Goal: Task Accomplishment & Management: Manage account settings

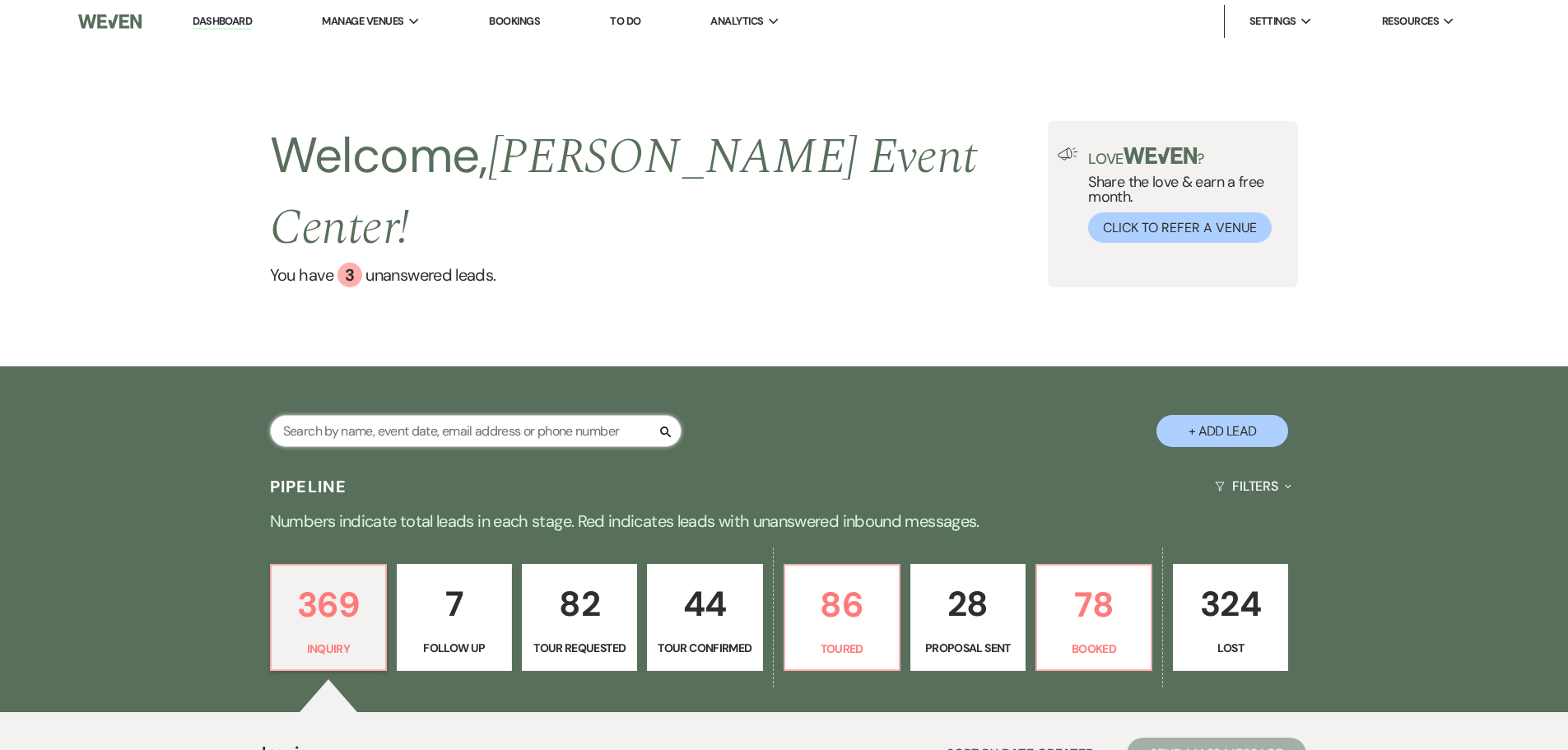
drag, startPoint x: 370, startPoint y: 392, endPoint x: 319, endPoint y: 402, distance: 52.0
click at [370, 415] on input "text" at bounding box center [476, 431] width 412 height 32
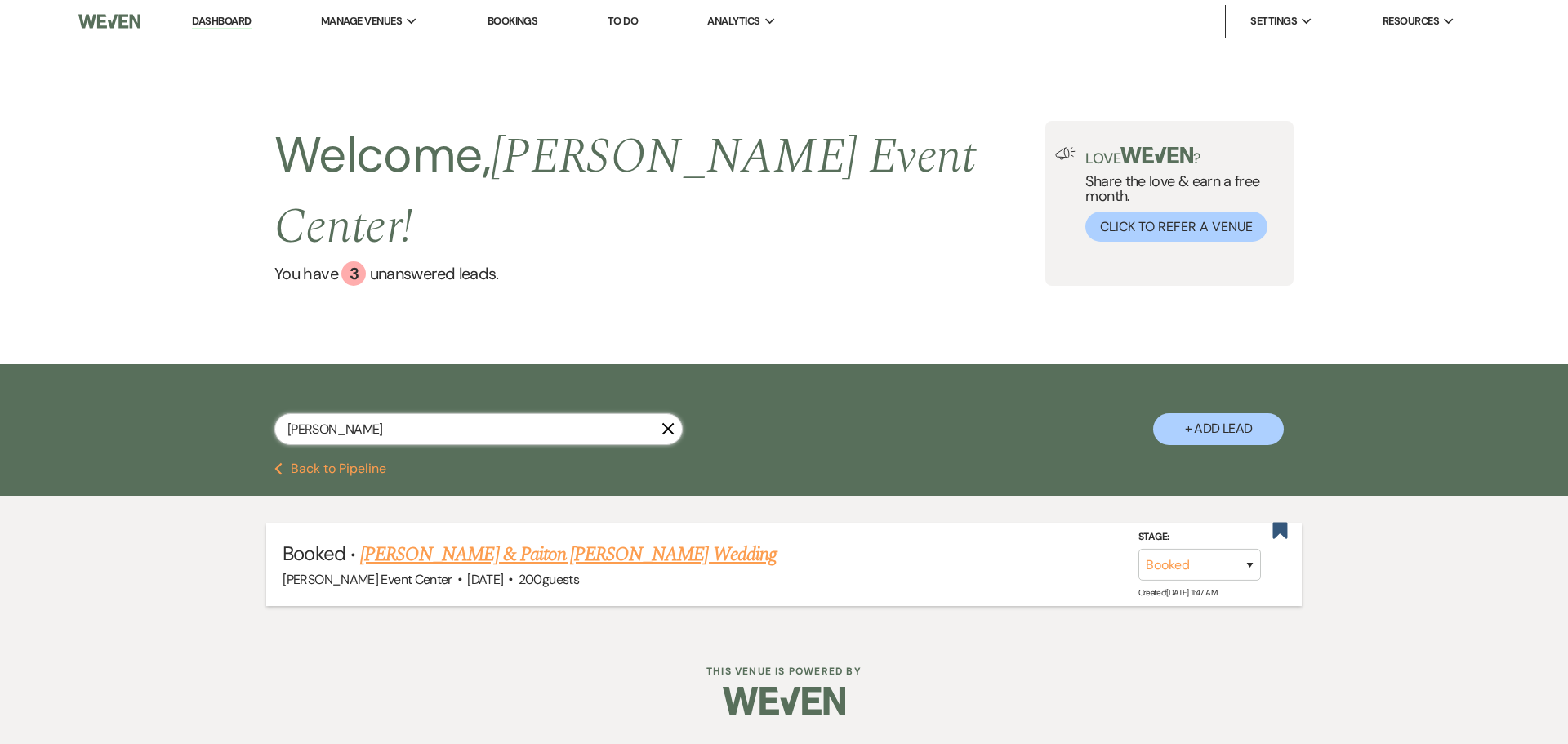
type input "[PERSON_NAME]"
click at [504, 540] on link "[PERSON_NAME] & Paiton [PERSON_NAME] Wedding" at bounding box center [568, 554] width 416 height 29
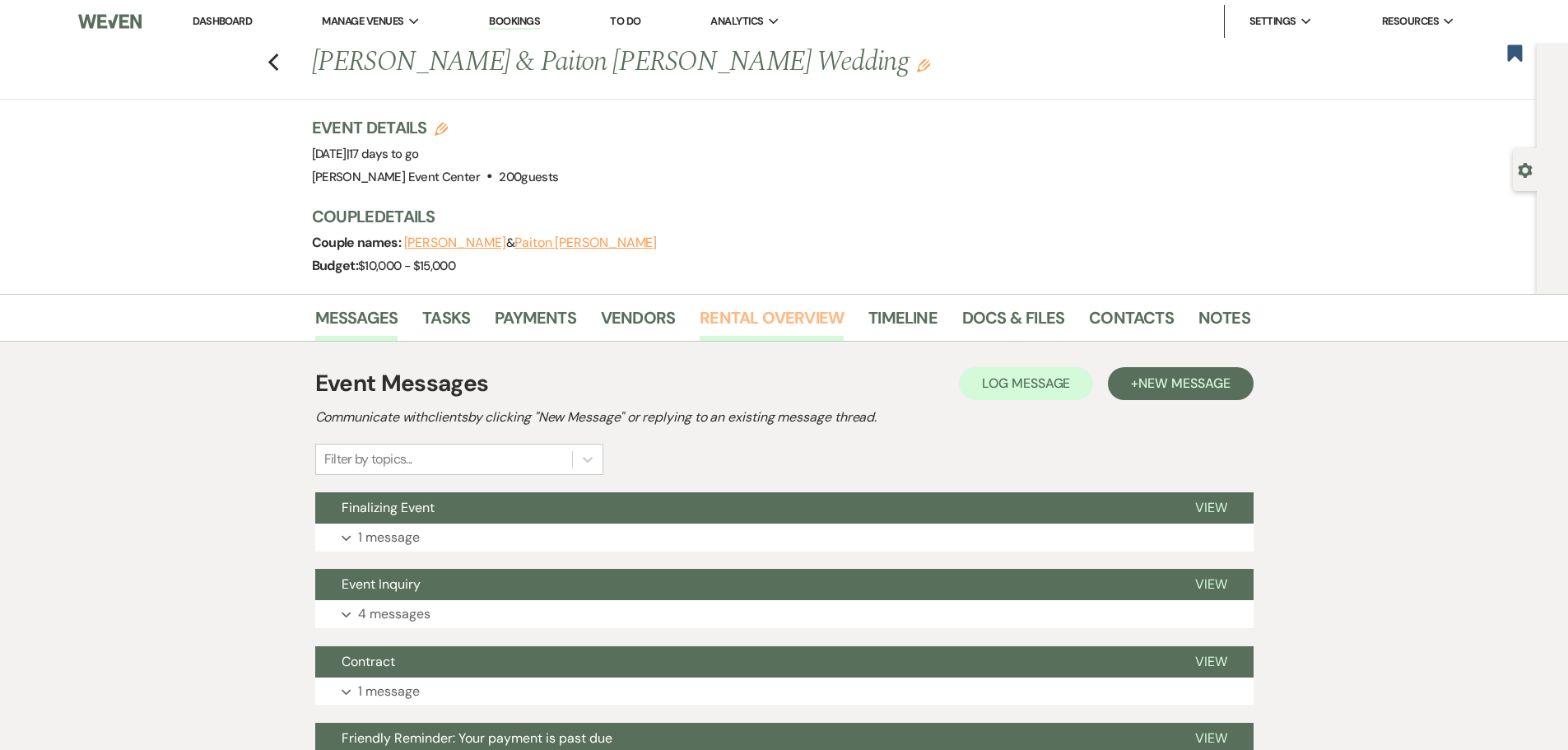
click at [819, 317] on link "Rental Overview" at bounding box center [772, 322] width 144 height 36
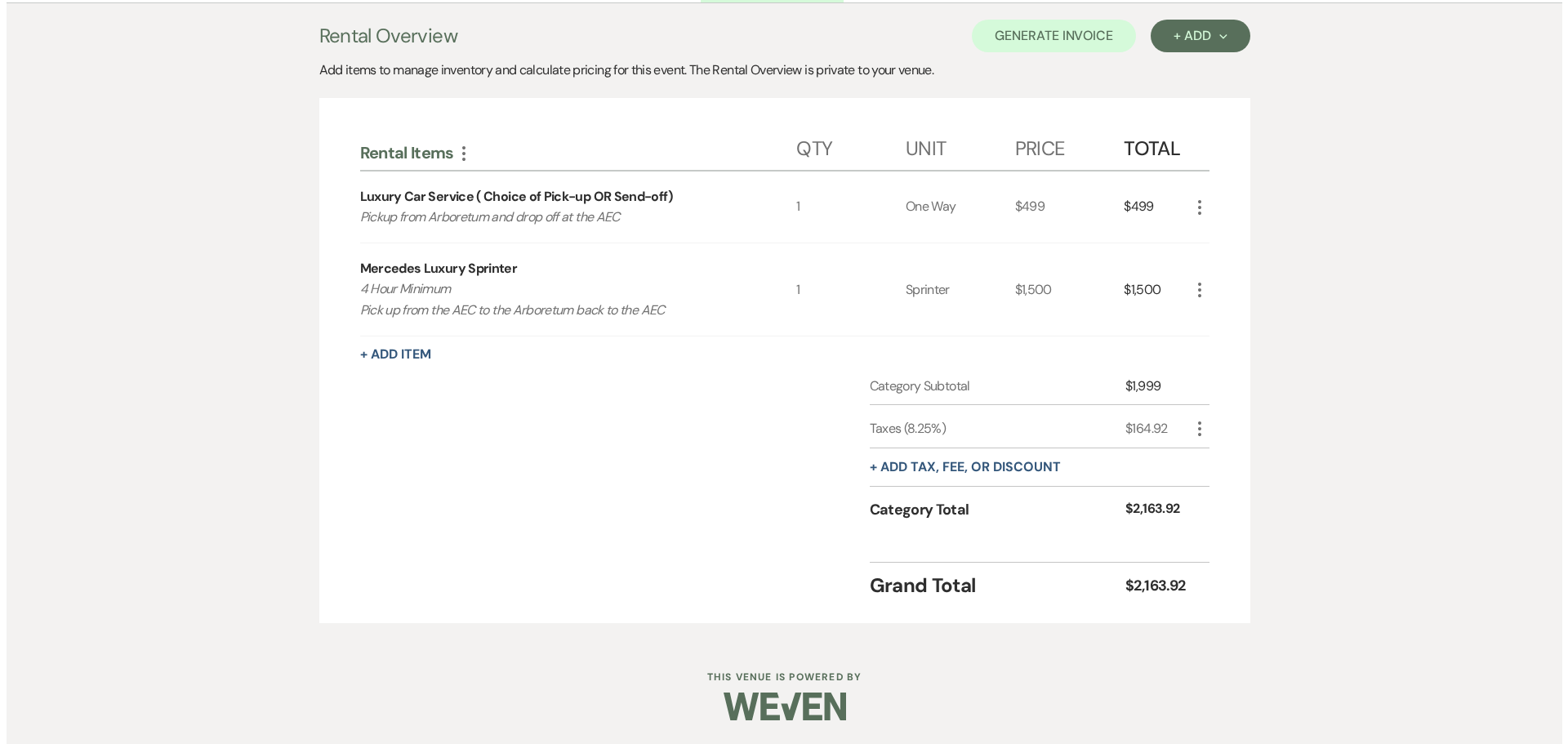
scroll to position [336, 0]
click at [399, 351] on button "+ Add Item" at bounding box center [389, 354] width 71 height 13
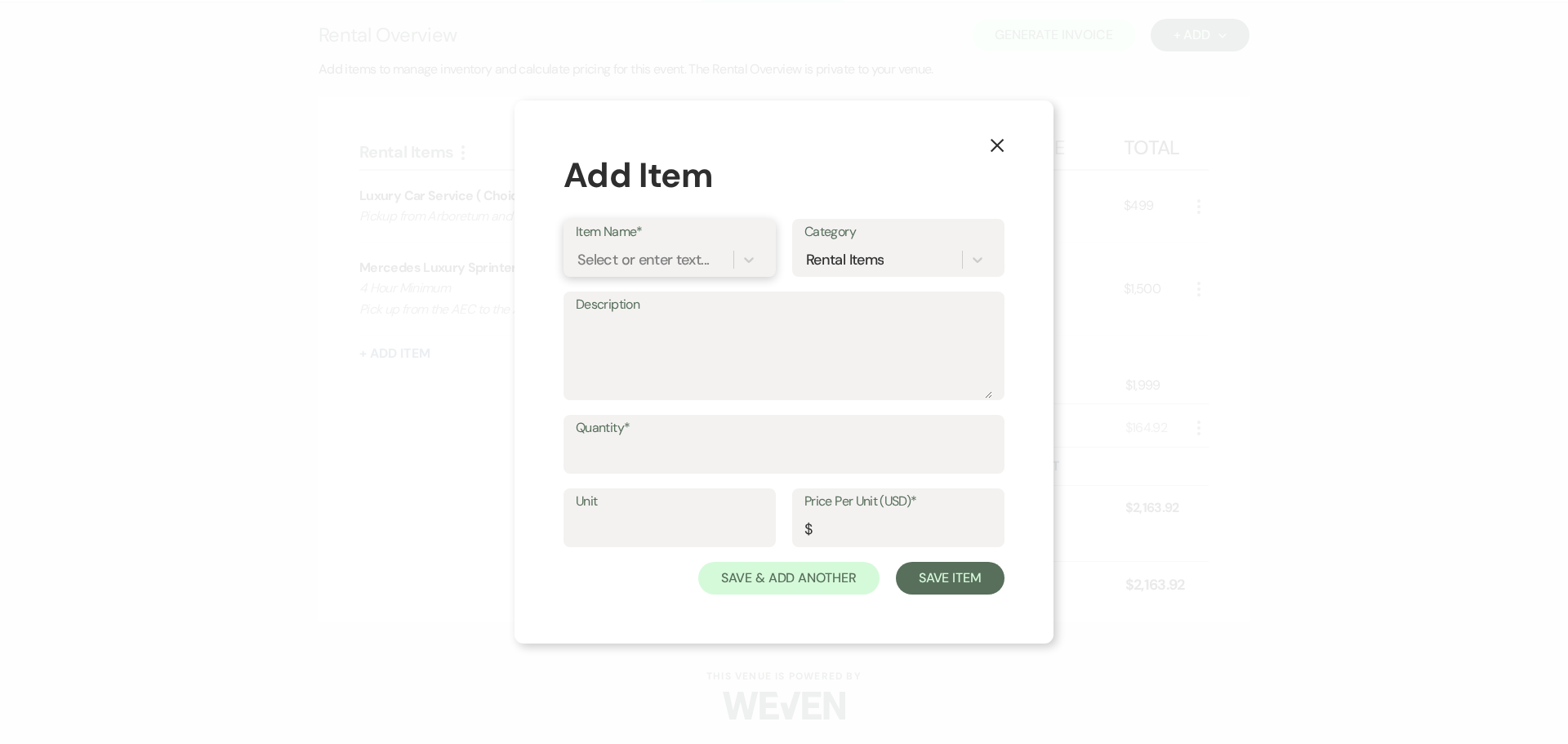
click at [698, 250] on div "Select or enter text..." at bounding box center [643, 260] width 131 height 22
type input "[PERSON_NAME] Handmade Vodka"
click at [651, 295] on div "+ Add "Titos Handmade Vodka"" at bounding box center [670, 310] width 188 height 52
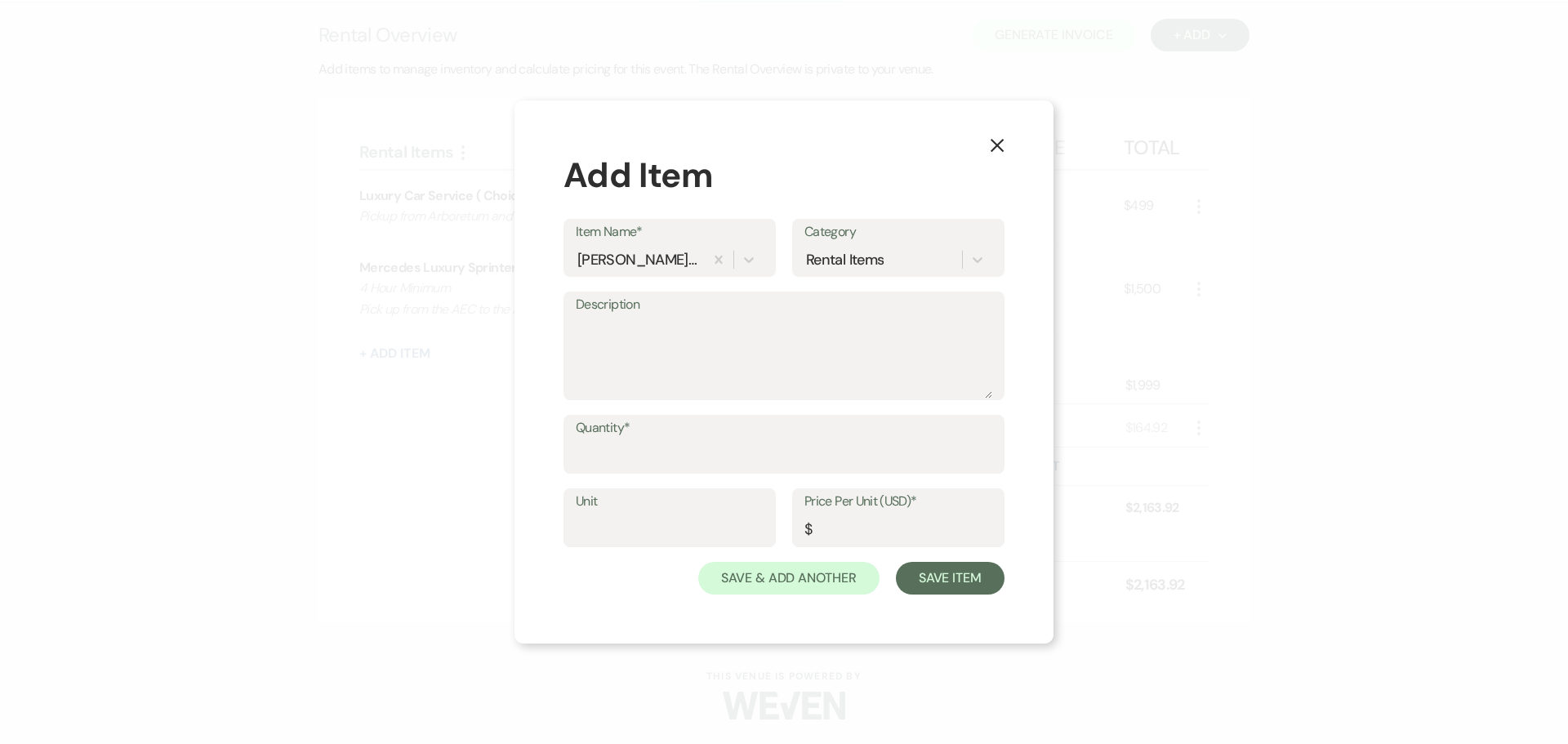
click at [641, 434] on label "Quantity*" at bounding box center [784, 428] width 416 height 23
click at [641, 440] on input "Quantity*" at bounding box center [784, 456] width 416 height 32
type input "4"
click at [683, 513] on input "Unit" at bounding box center [670, 529] width 188 height 32
click at [565, 499] on div "X Add Item Item Name* [PERSON_NAME] Handmade Vodka Category Rental Items Descri…" at bounding box center [784, 372] width 539 height 543
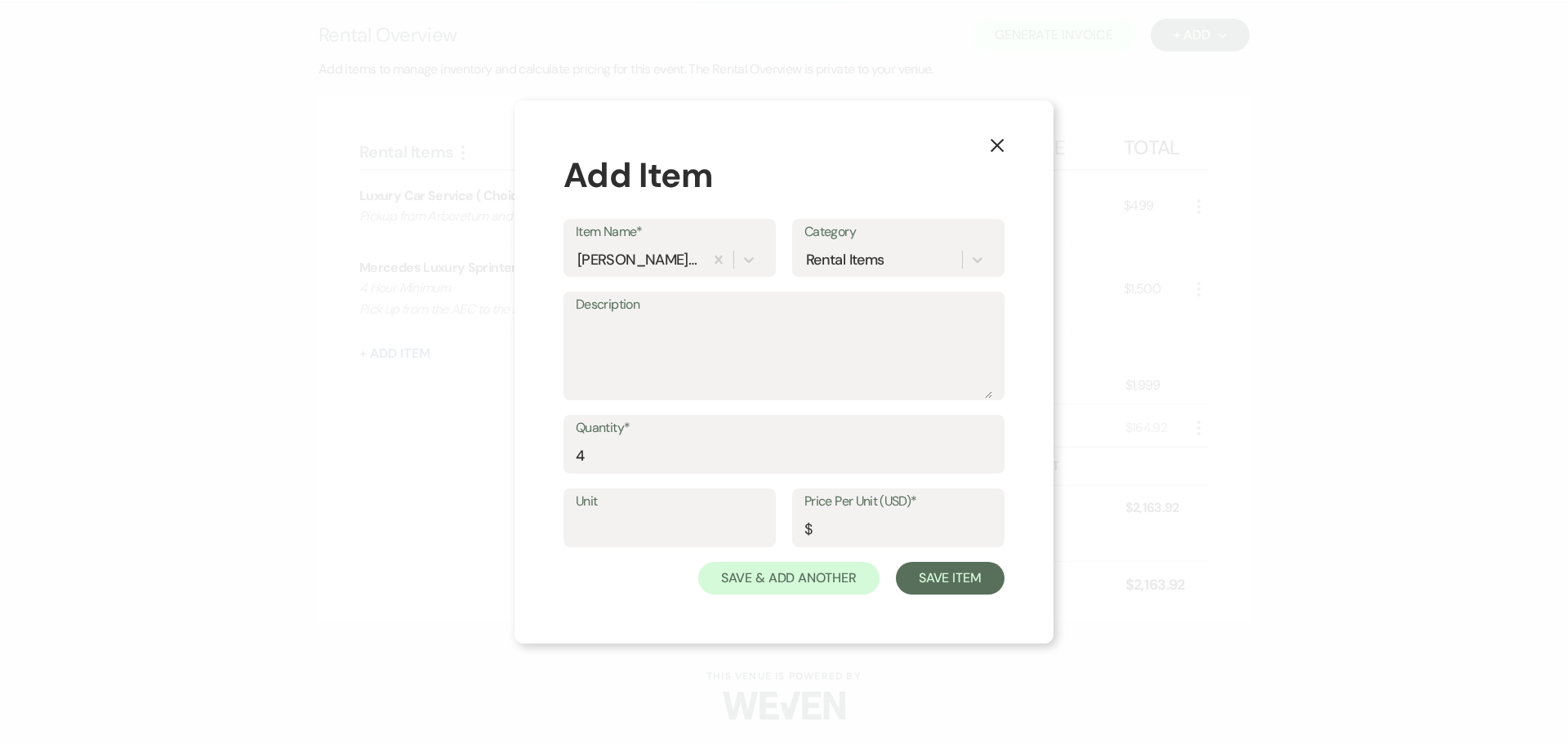
click at [583, 504] on label "Unit" at bounding box center [670, 502] width 188 height 23
click at [583, 513] on input "Unit" at bounding box center [670, 529] width 188 height 32
click at [583, 517] on input "Unit" at bounding box center [670, 529] width 188 height 32
click at [618, 344] on textarea "Description" at bounding box center [784, 358] width 416 height 82
click at [564, 500] on div "X Add Item Item Name* [PERSON_NAME] Handmade Vodka Category Rental Items Descri…" at bounding box center [784, 372] width 539 height 543
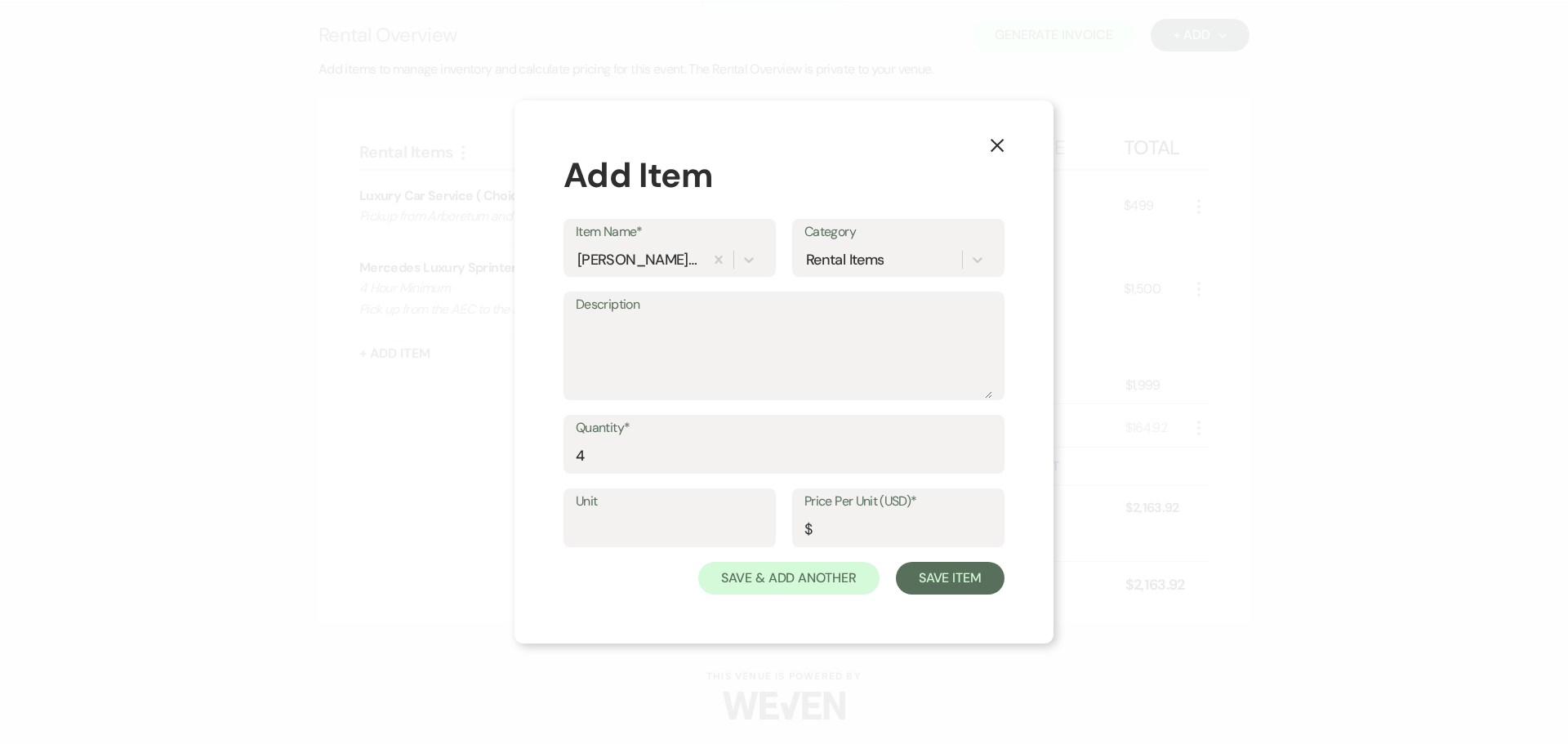
click at [593, 512] on label "Unit" at bounding box center [670, 502] width 188 height 23
click at [593, 513] on input "Unit" at bounding box center [670, 529] width 188 height 32
click at [896, 534] on input "Price Per Unit (USD)*" at bounding box center [899, 529] width 188 height 32
click at [604, 506] on label "Unit" at bounding box center [670, 502] width 188 height 23
click at [604, 513] on input "Unit" at bounding box center [670, 529] width 188 height 32
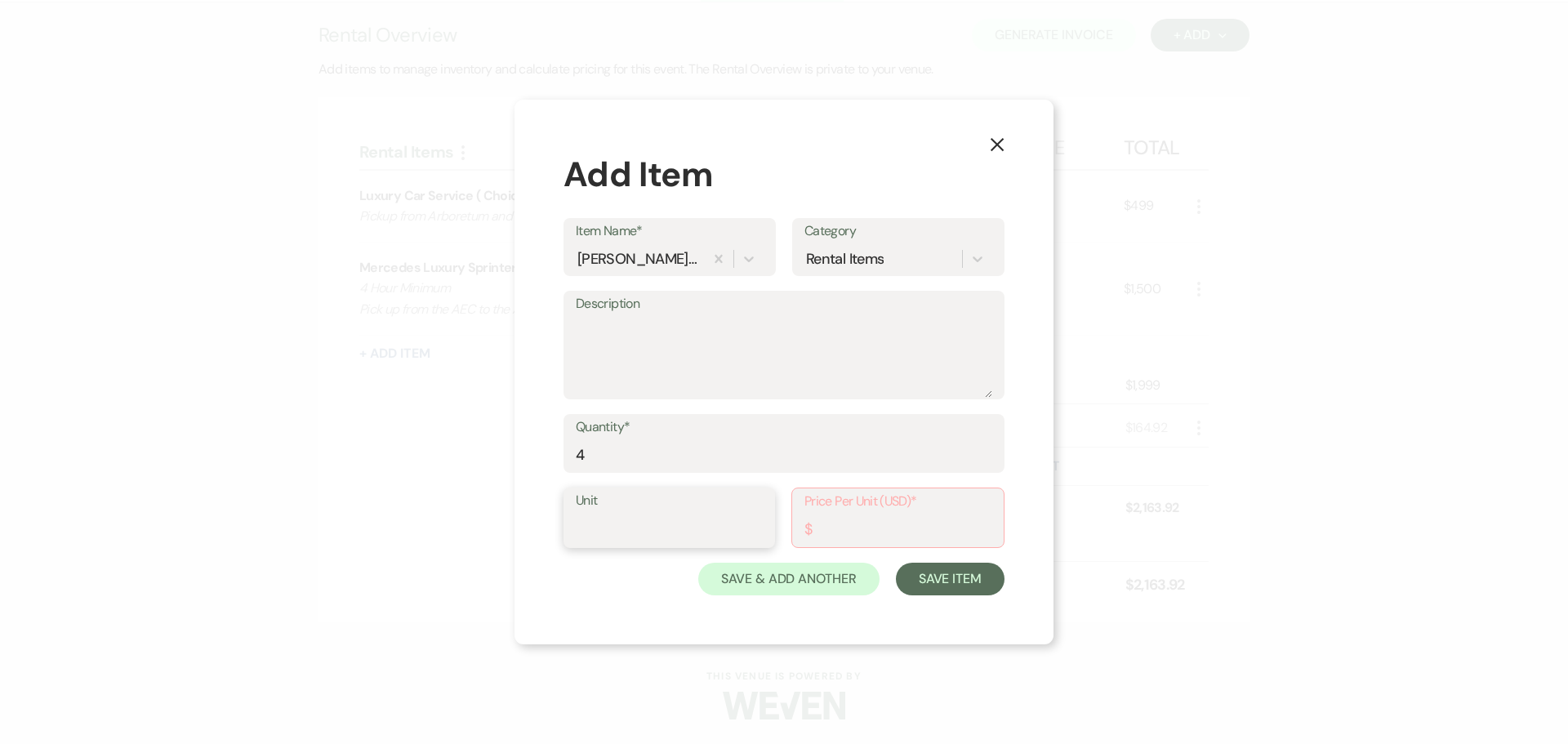
click at [595, 520] on input "Unit" at bounding box center [669, 528] width 187 height 32
click at [577, 523] on input "Bottles" at bounding box center [669, 528] width 187 height 32
type input "1 L Bottles"
click at [995, 143] on use "button" at bounding box center [997, 145] width 13 height 13
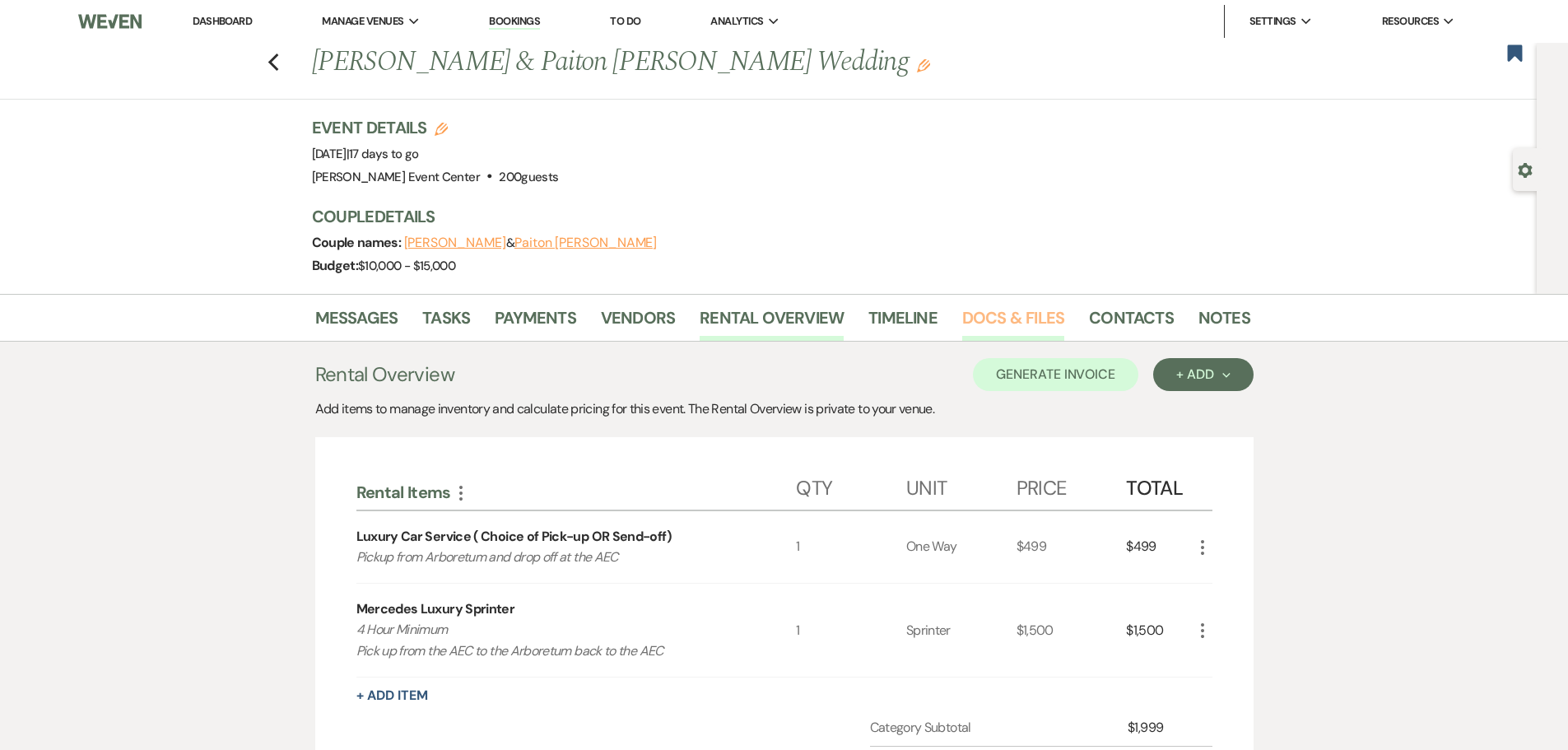
click at [1001, 318] on link "Docs & Files" at bounding box center [1013, 322] width 102 height 36
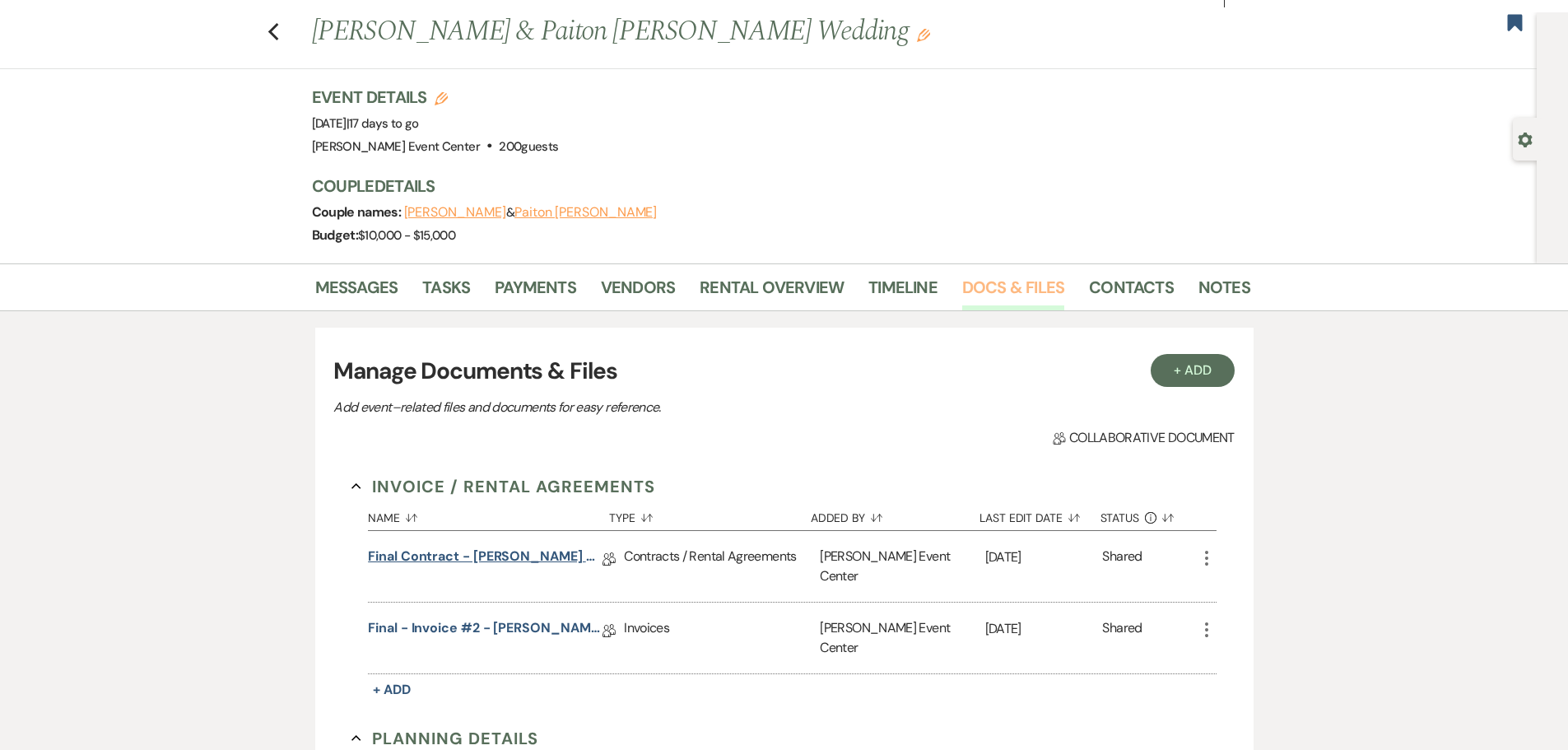
scroll to position [82, 0]
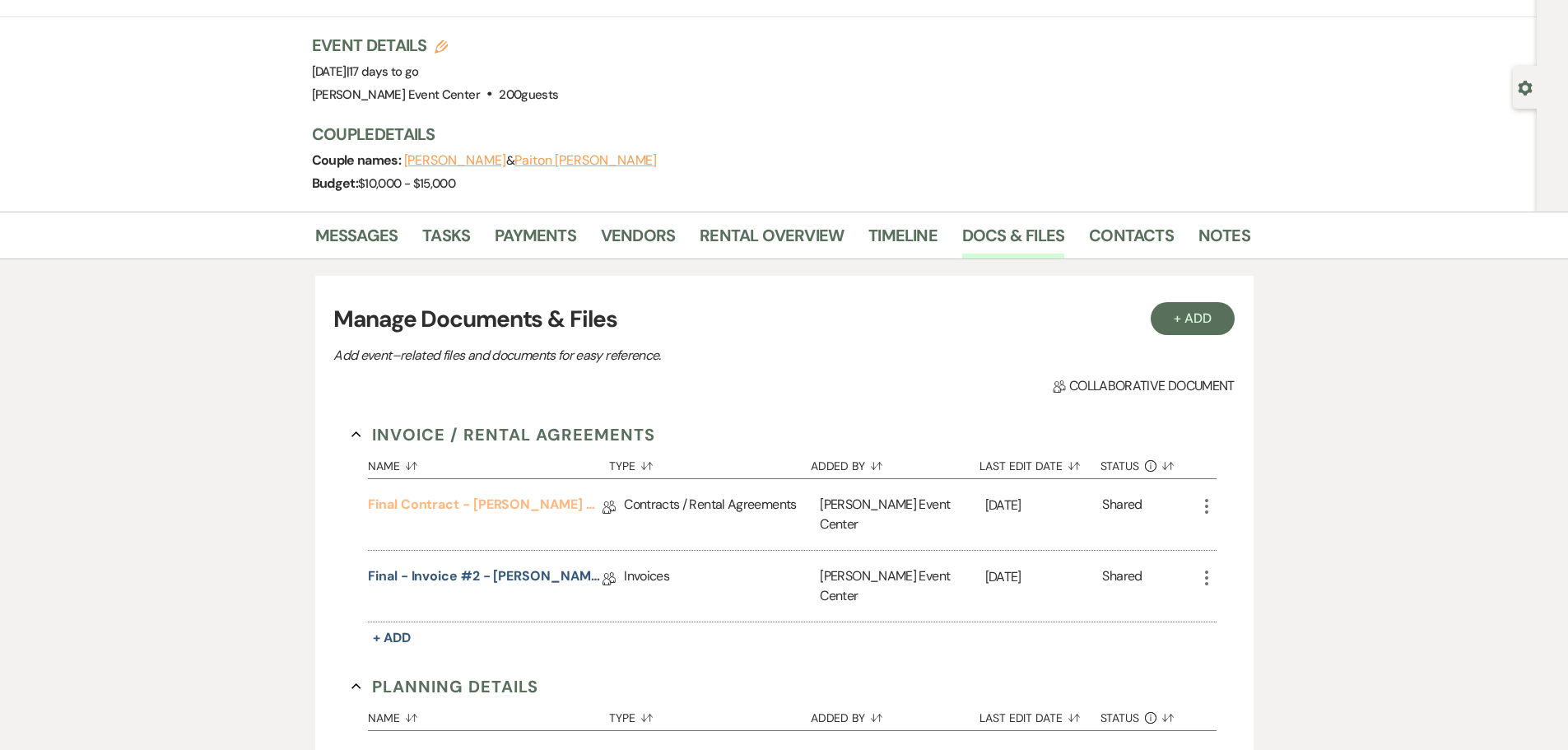
click at [454, 502] on link "Final Contract - [PERSON_NAME] & Paiton [PERSON_NAME] Wedding - Platinum - [DAT…" at bounding box center [486, 508] width 235 height 25
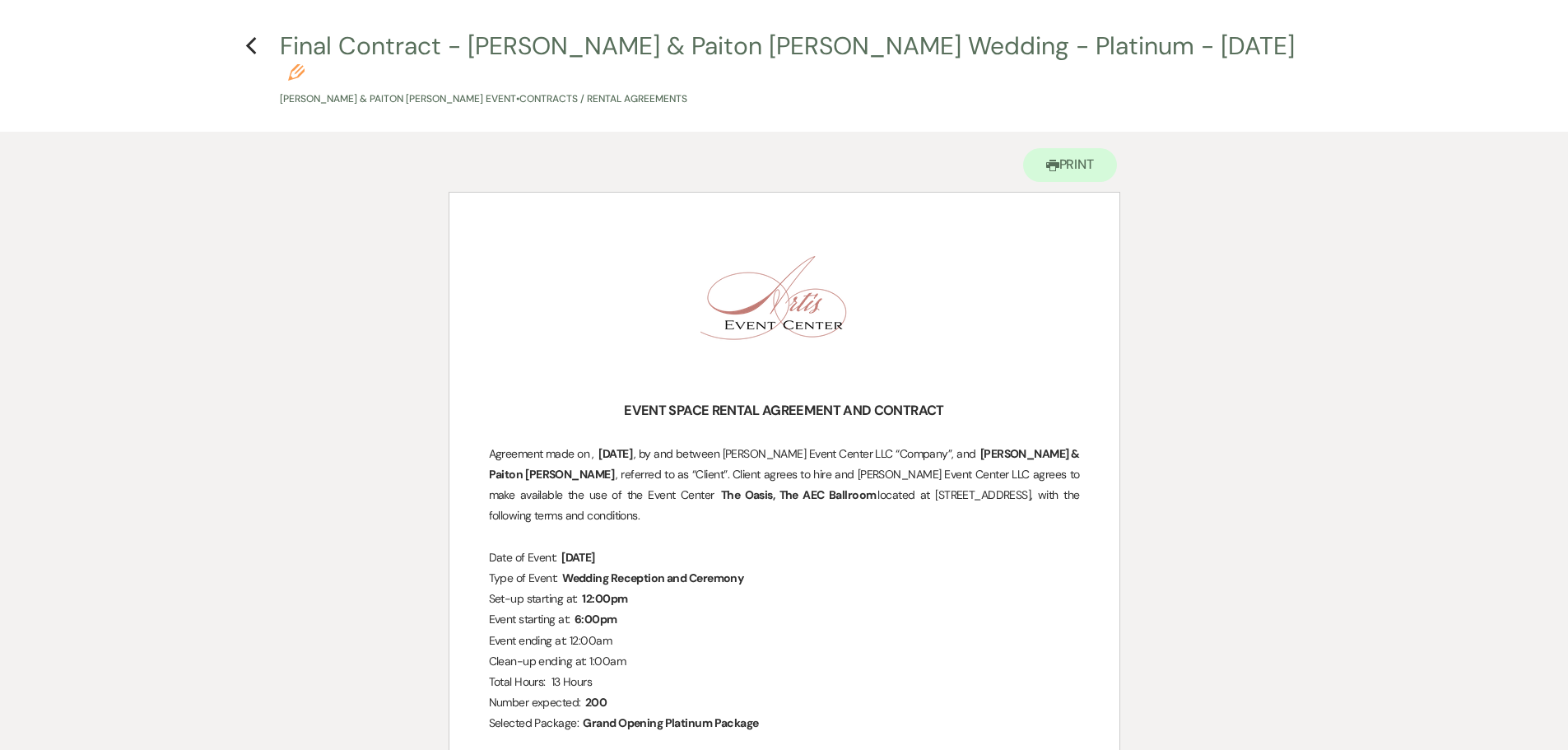
scroll to position [82, 0]
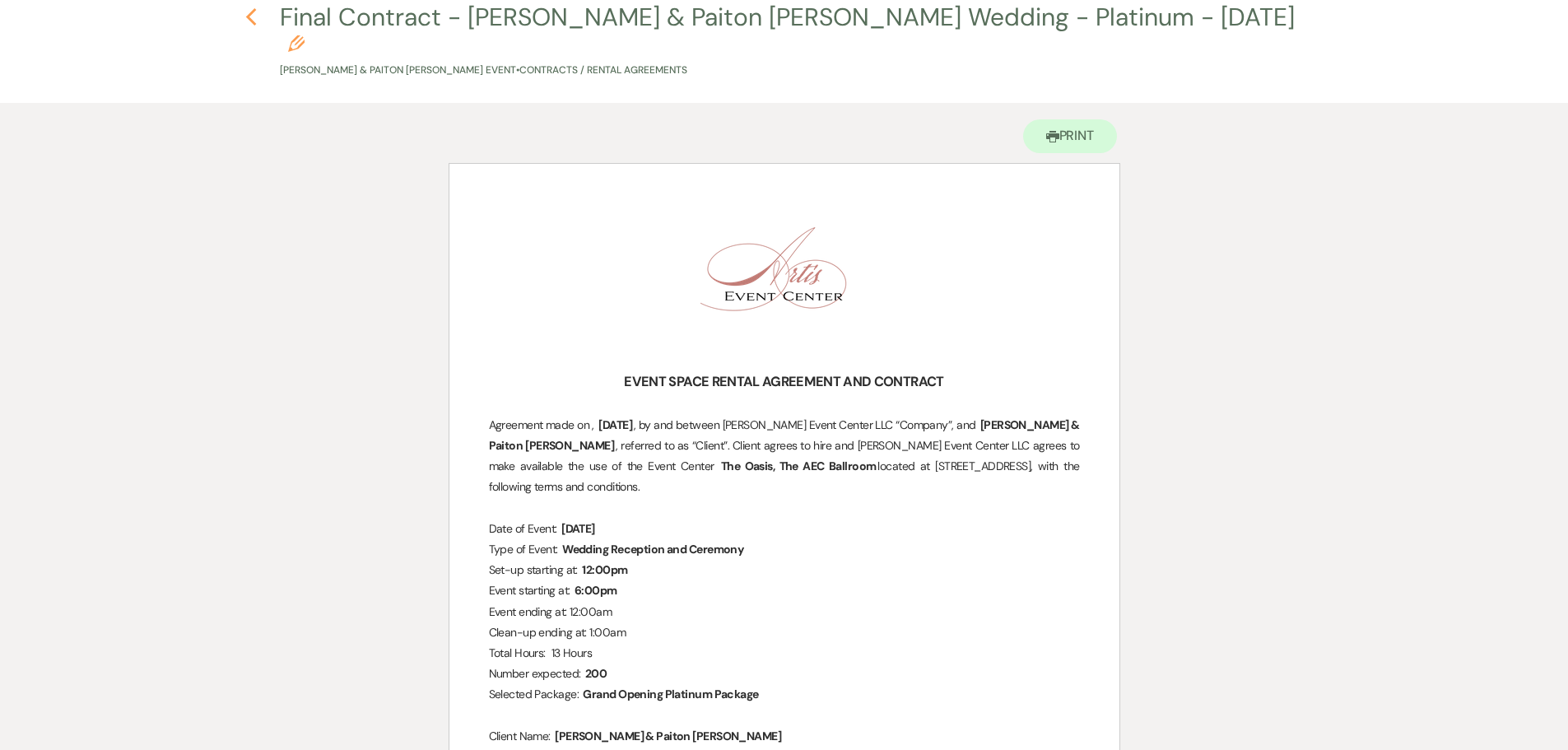
click at [247, 17] on use "button" at bounding box center [251, 18] width 11 height 18
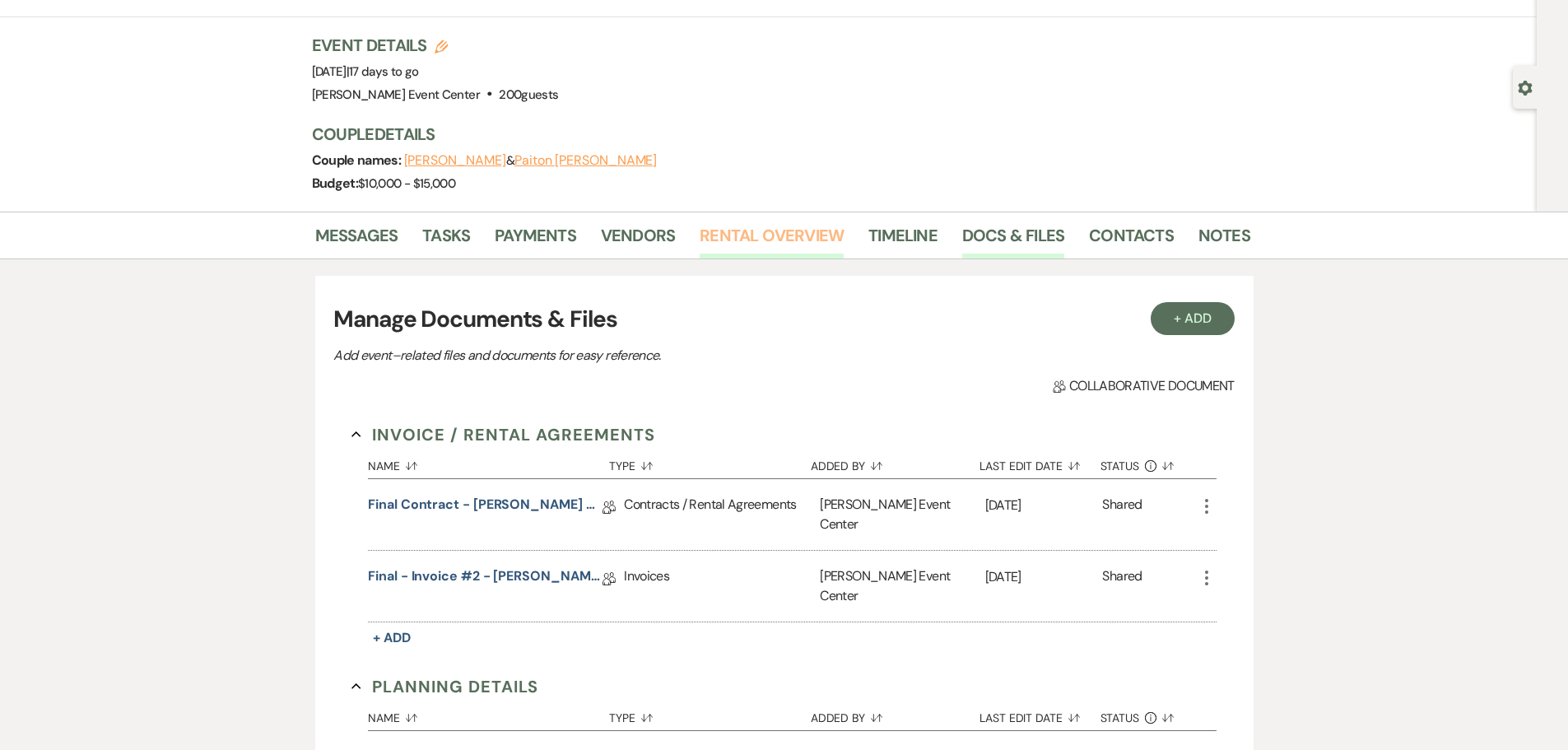
click at [795, 233] on link "Rental Overview" at bounding box center [772, 240] width 144 height 36
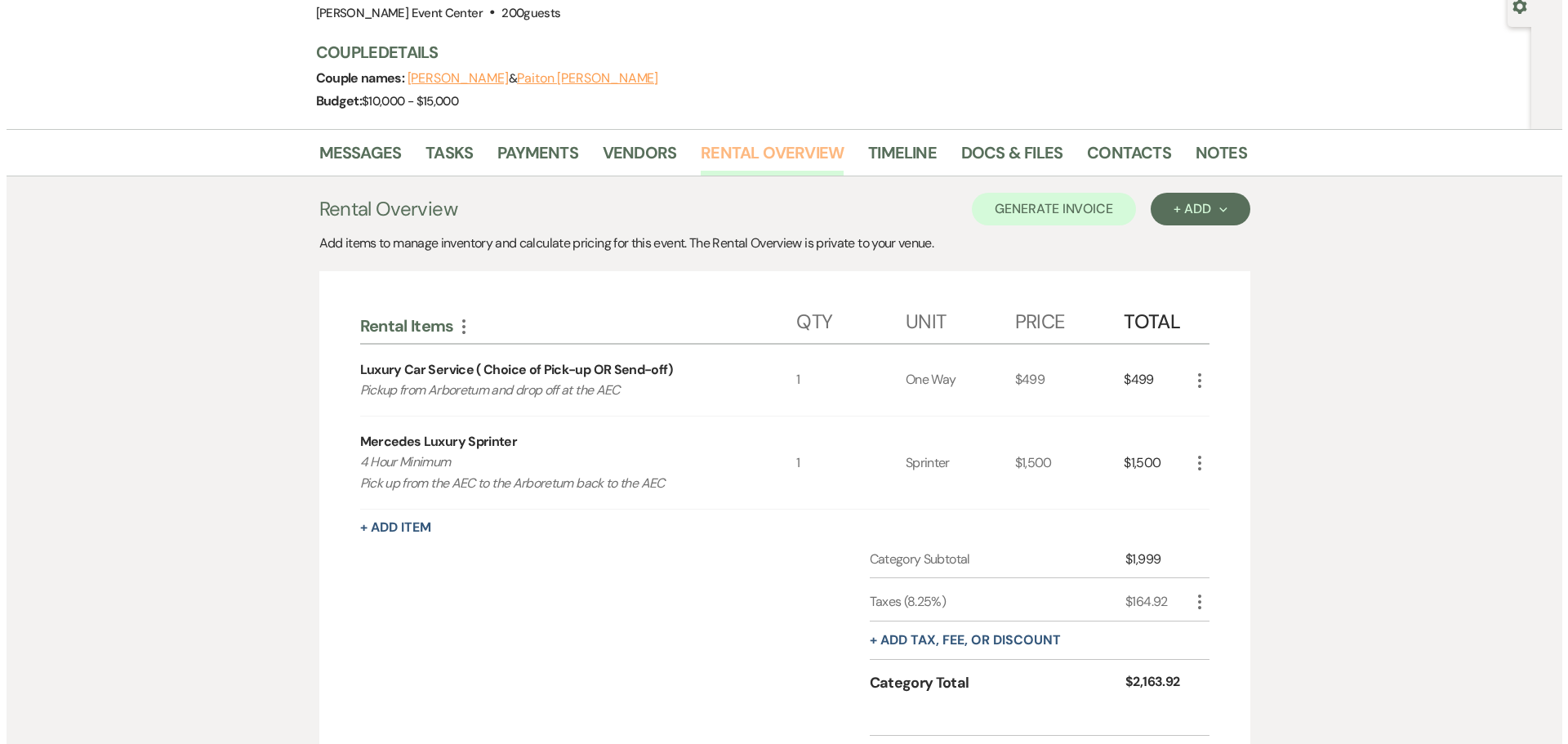
scroll to position [163, 0]
click at [380, 532] on button "+ Add Item" at bounding box center [389, 527] width 71 height 13
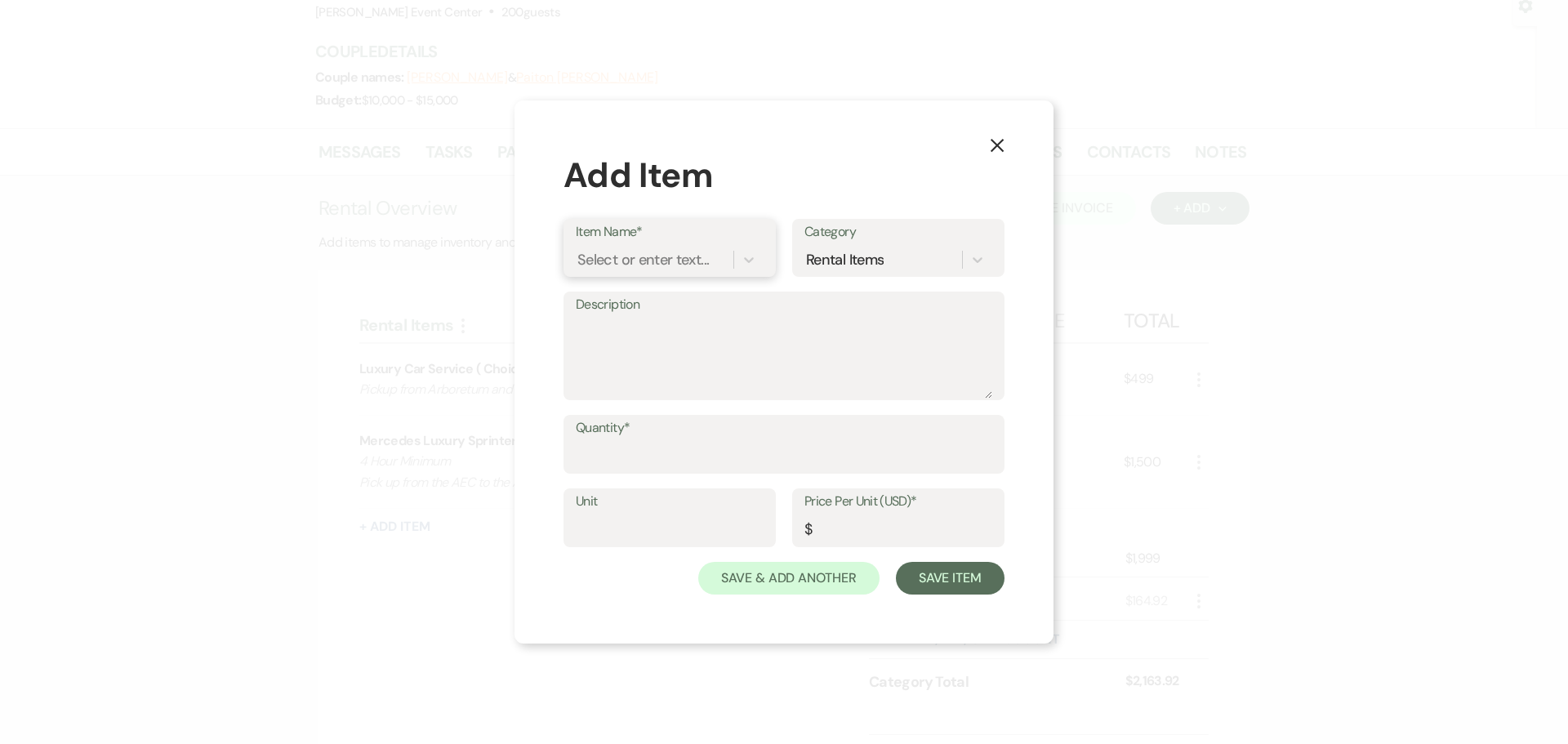
click at [678, 266] on div "Select or enter text..." at bounding box center [643, 260] width 131 height 22
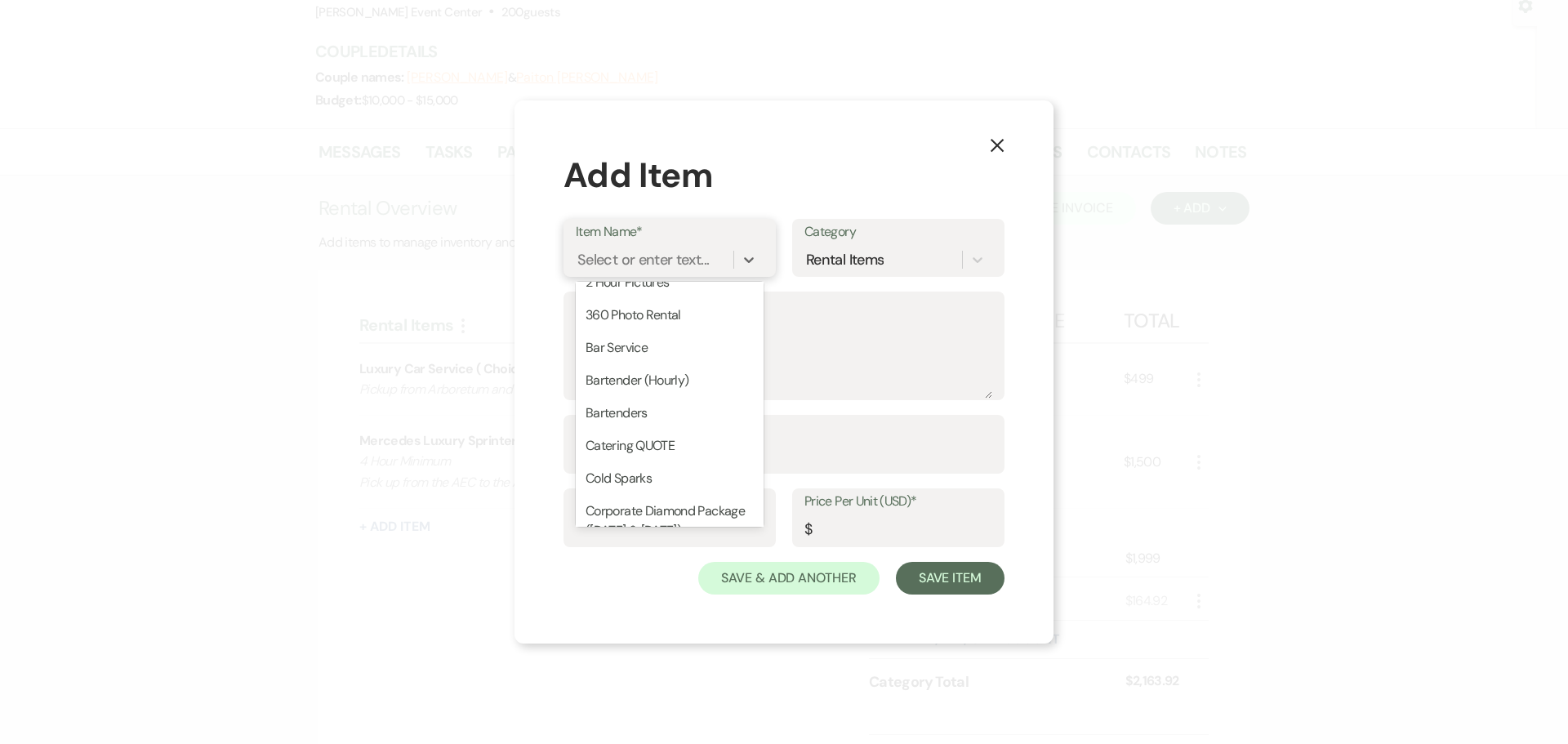
scroll to position [409, 0]
